Goal: Task Accomplishment & Management: Manage account settings

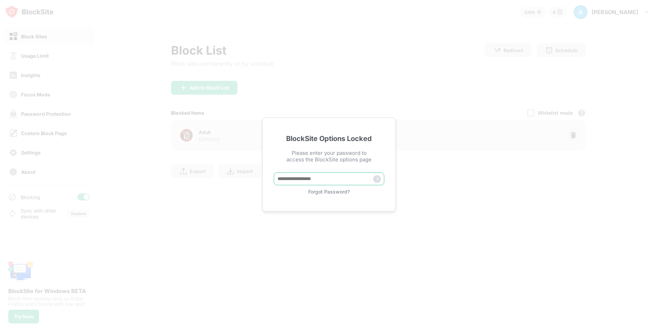
click at [305, 181] on input "text" at bounding box center [329, 178] width 111 height 13
type input "**********"
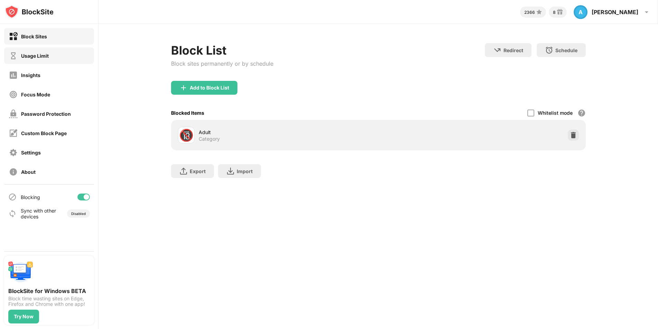
click at [31, 56] on div "Usage Limit" at bounding box center [35, 56] width 28 height 6
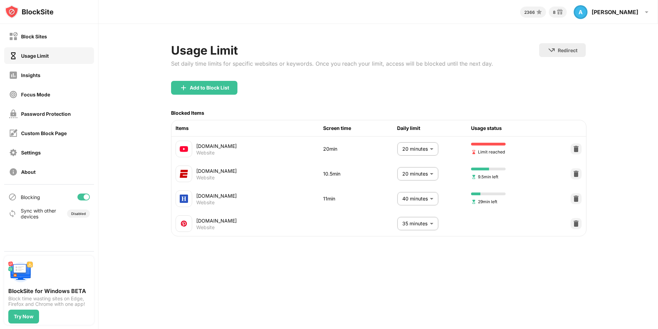
click at [410, 152] on body "Block Sites Usage Limit Insights Focus Mode Password Protection Custom Block Pa…" at bounding box center [329, 164] width 658 height 329
click at [406, 183] on li "5 minutes" at bounding box center [404, 188] width 60 height 16
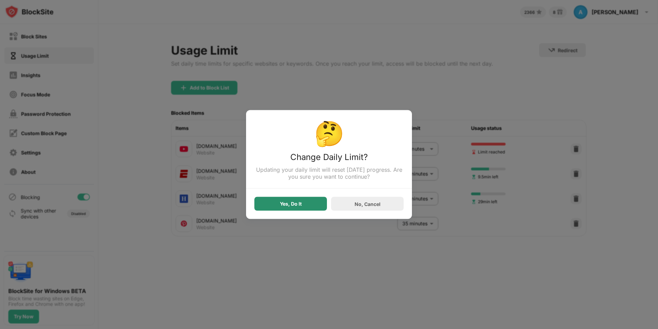
drag, startPoint x: 303, startPoint y: 204, endPoint x: 311, endPoint y: 201, distance: 8.7
click at [303, 204] on div "Yes, Do It" at bounding box center [290, 204] width 73 height 14
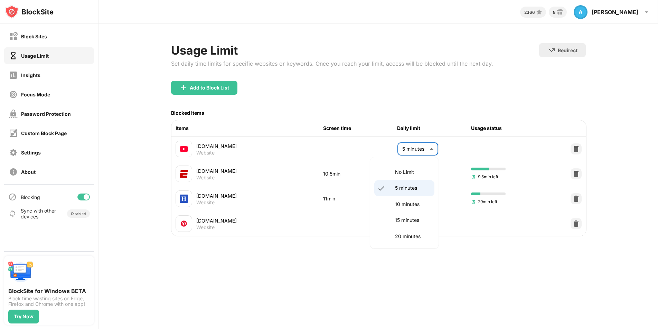
click at [425, 147] on body "Block Sites Usage Limit Insights Focus Mode Password Protection Custom Block Pa…" at bounding box center [329, 164] width 658 height 329
click at [400, 232] on p "20 minutes" at bounding box center [412, 236] width 35 height 8
type input "**"
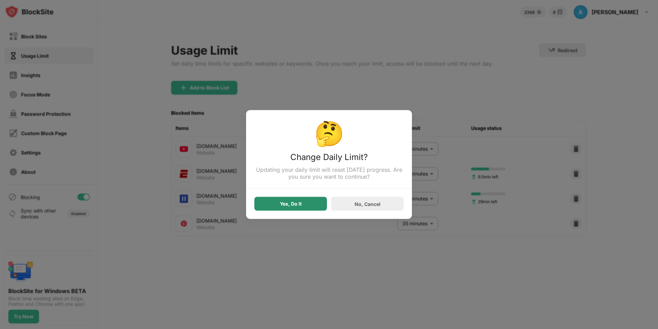
click at [288, 204] on div "Yes, Do It" at bounding box center [291, 204] width 22 height 6
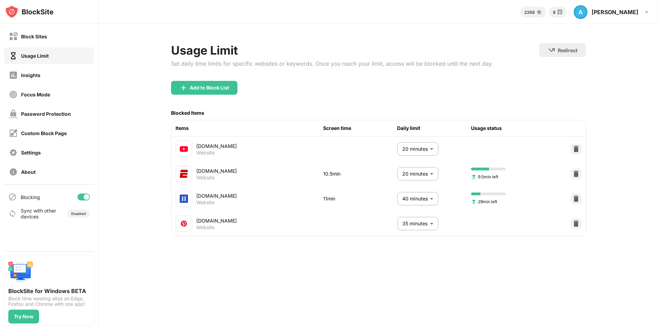
click at [383, 92] on div "Add to Block List" at bounding box center [378, 93] width 414 height 25
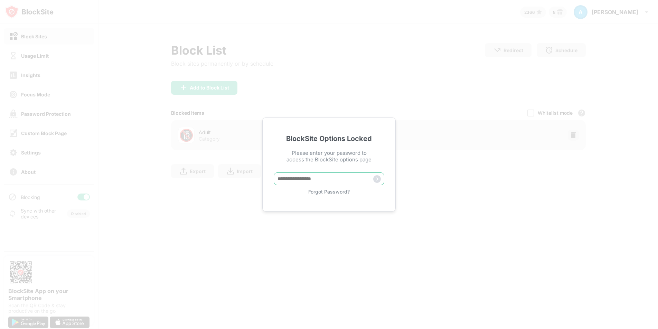
click at [283, 180] on input "text" at bounding box center [329, 178] width 111 height 13
type input "**********"
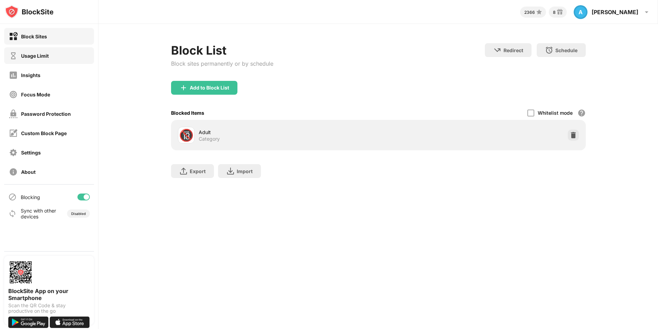
click at [47, 53] on div "Usage Limit" at bounding box center [35, 56] width 28 height 6
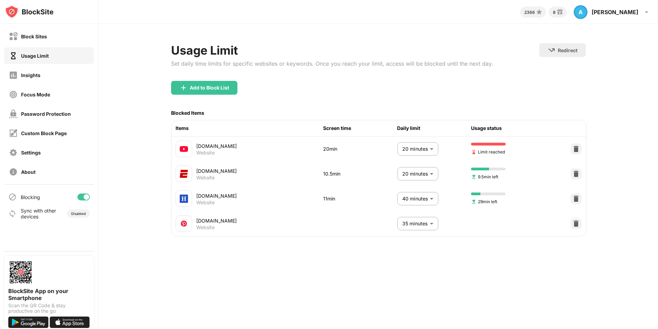
click at [431, 150] on body "Block Sites Usage Limit Insights Focus Mode Password Protection Custom Block Pa…" at bounding box center [329, 164] width 658 height 329
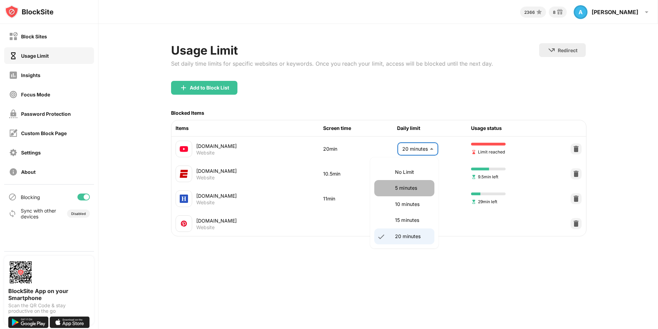
click at [416, 185] on p "5 minutes" at bounding box center [412, 188] width 35 height 8
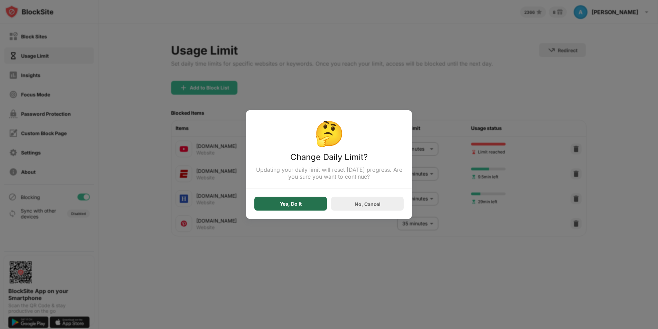
click at [314, 207] on div "Yes, Do It" at bounding box center [290, 204] width 73 height 14
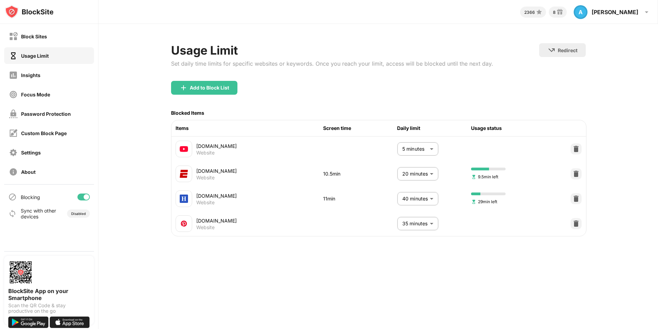
click at [429, 151] on body "Block Sites Usage Limit Insights Focus Mode Password Protection Custom Block Pa…" at bounding box center [329, 164] width 658 height 329
click at [413, 239] on p "20 minutes" at bounding box center [412, 236] width 35 height 8
type input "**"
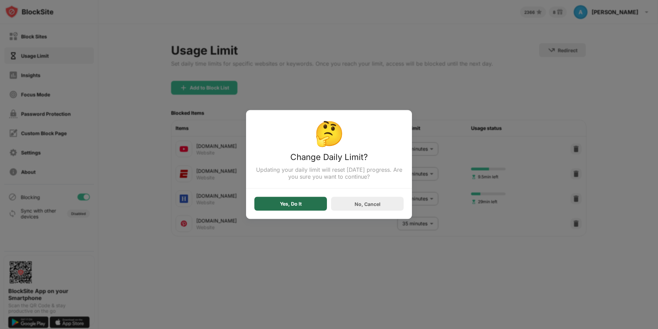
click at [298, 205] on div "Yes, Do It" at bounding box center [291, 204] width 22 height 6
